Goal: Task Accomplishment & Management: Manage account settings

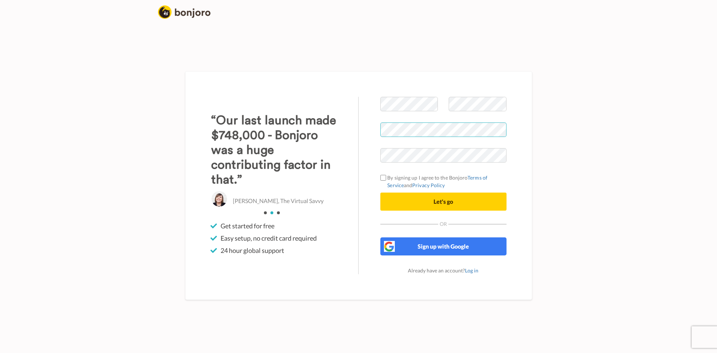
click at [381, 137] on div at bounding box center [381, 137] width 0 height 0
click at [505, 84] on div "Welcome to Bonjoro By signing up I agree to the Bonjoro Terms of Service and Pr…" at bounding box center [358, 185] width 347 height 229
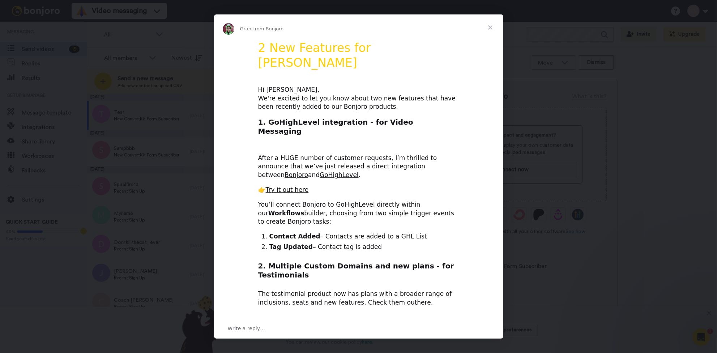
click at [490, 27] on span "Close" at bounding box center [490, 27] width 26 height 26
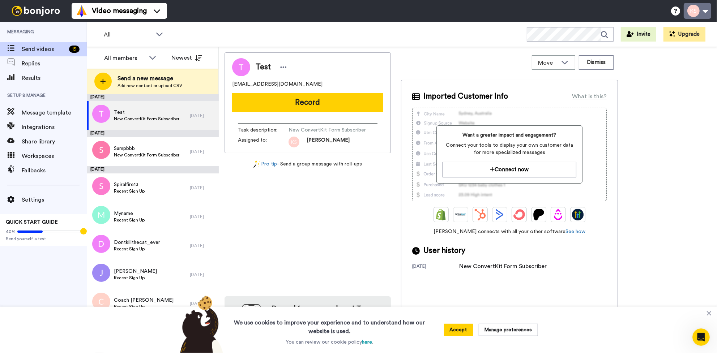
click at [695, 9] on button at bounding box center [697, 11] width 27 height 16
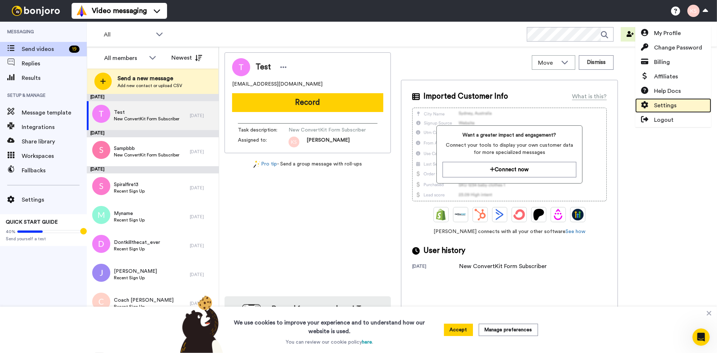
click at [665, 105] on span "Settings" at bounding box center [665, 105] width 22 height 9
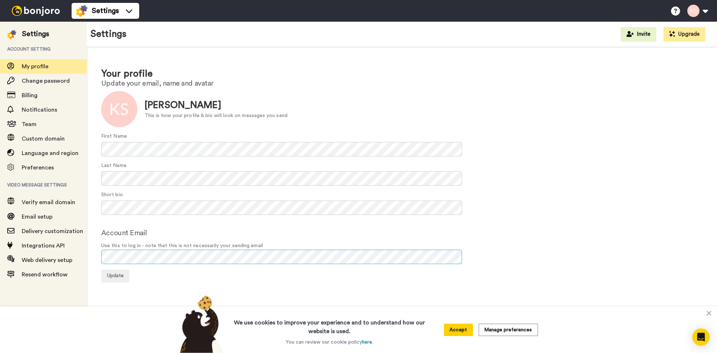
click at [94, 253] on div "Your profile Update your email, name and avatar Update Kira Swanson This is how…" at bounding box center [402, 175] width 630 height 256
click at [115, 274] on span "Update" at bounding box center [115, 275] width 17 height 5
